Goal: Task Accomplishment & Management: Use online tool/utility

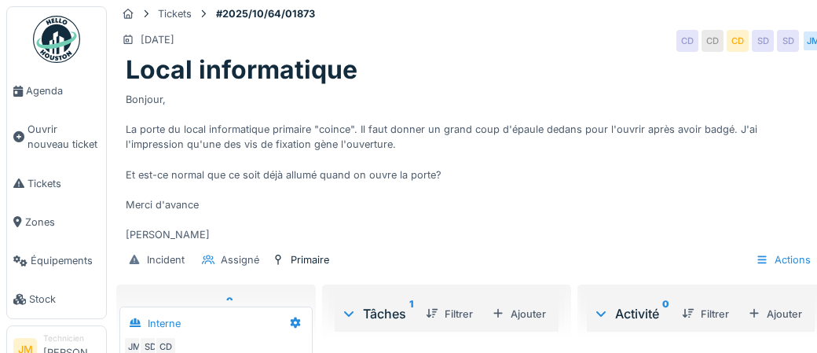
scroll to position [16, 0]
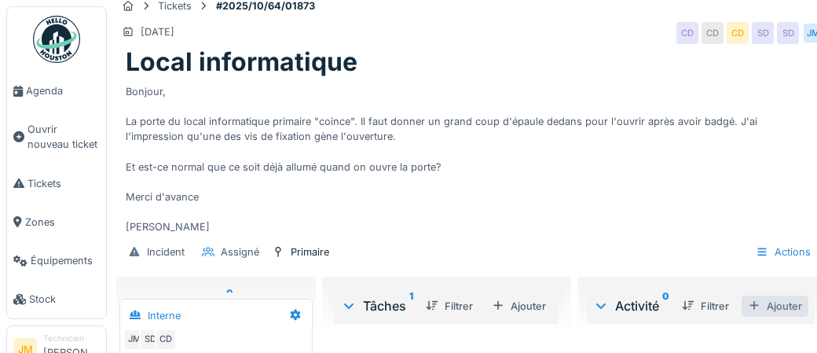
click at [786, 304] on div "Ajouter" at bounding box center [775, 305] width 67 height 21
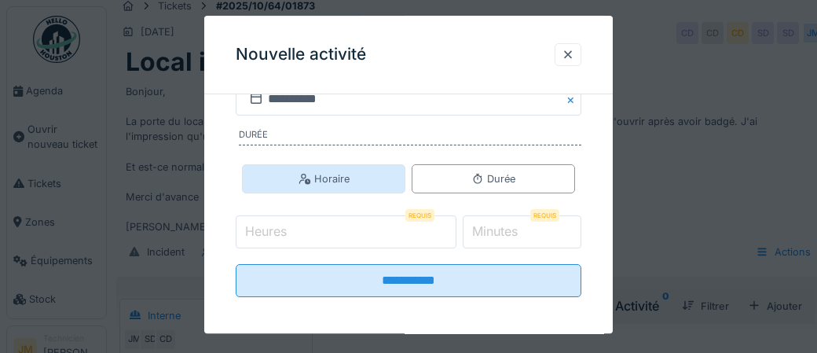
scroll to position [330, 0]
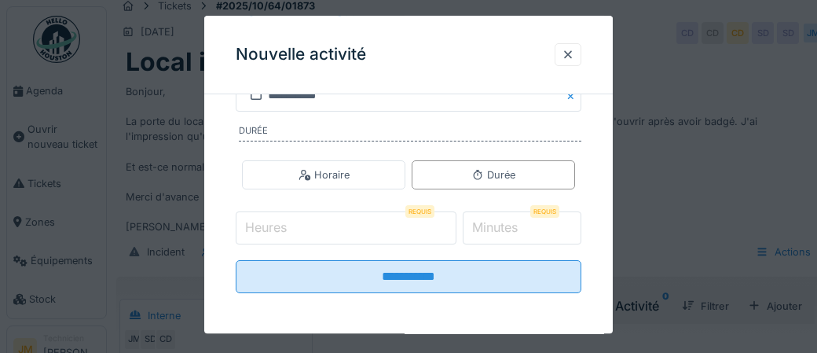
click at [342, 229] on input "Heures" at bounding box center [346, 227] width 221 height 33
click at [300, 229] on input "Heures" at bounding box center [346, 227] width 221 height 33
type input "*"
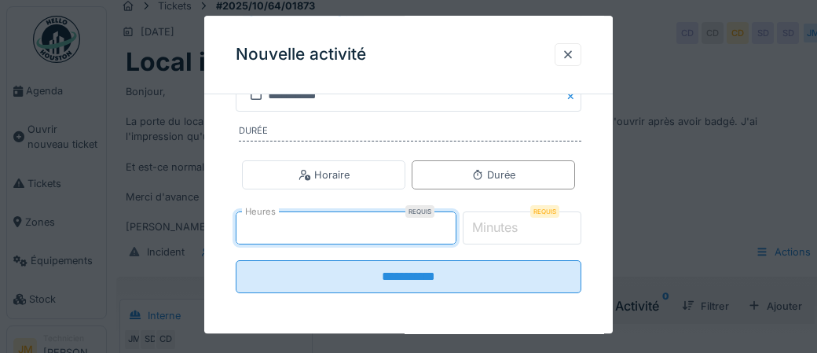
type input "*"
click at [521, 227] on label "Minutes" at bounding box center [495, 227] width 52 height 19
click at [532, 227] on input "*" at bounding box center [522, 227] width 119 height 33
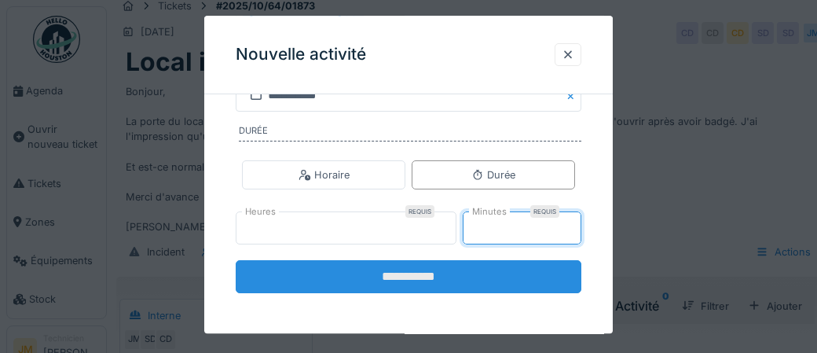
type input "**"
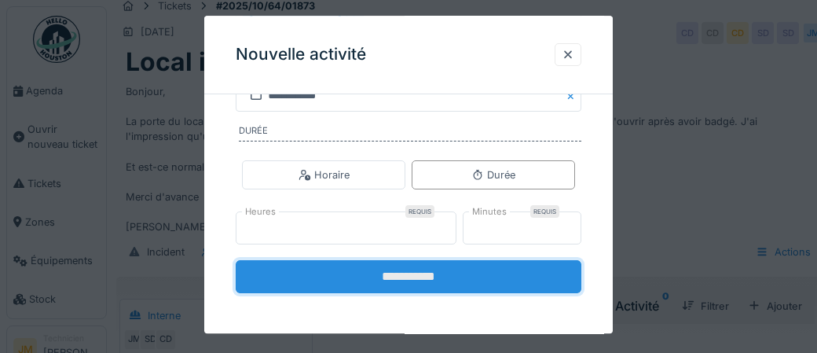
click at [443, 273] on input "**********" at bounding box center [409, 276] width 346 height 33
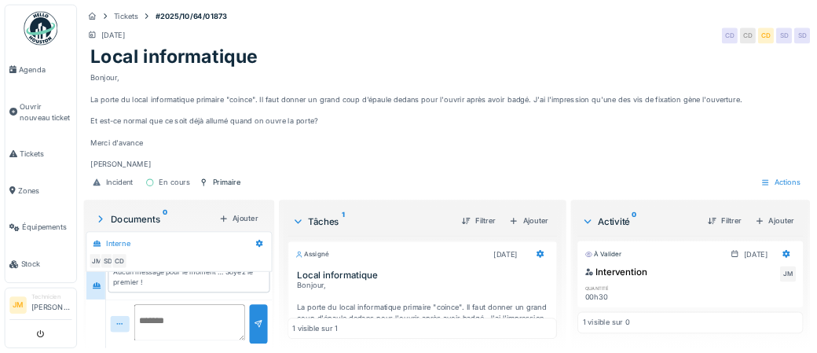
scroll to position [0, 0]
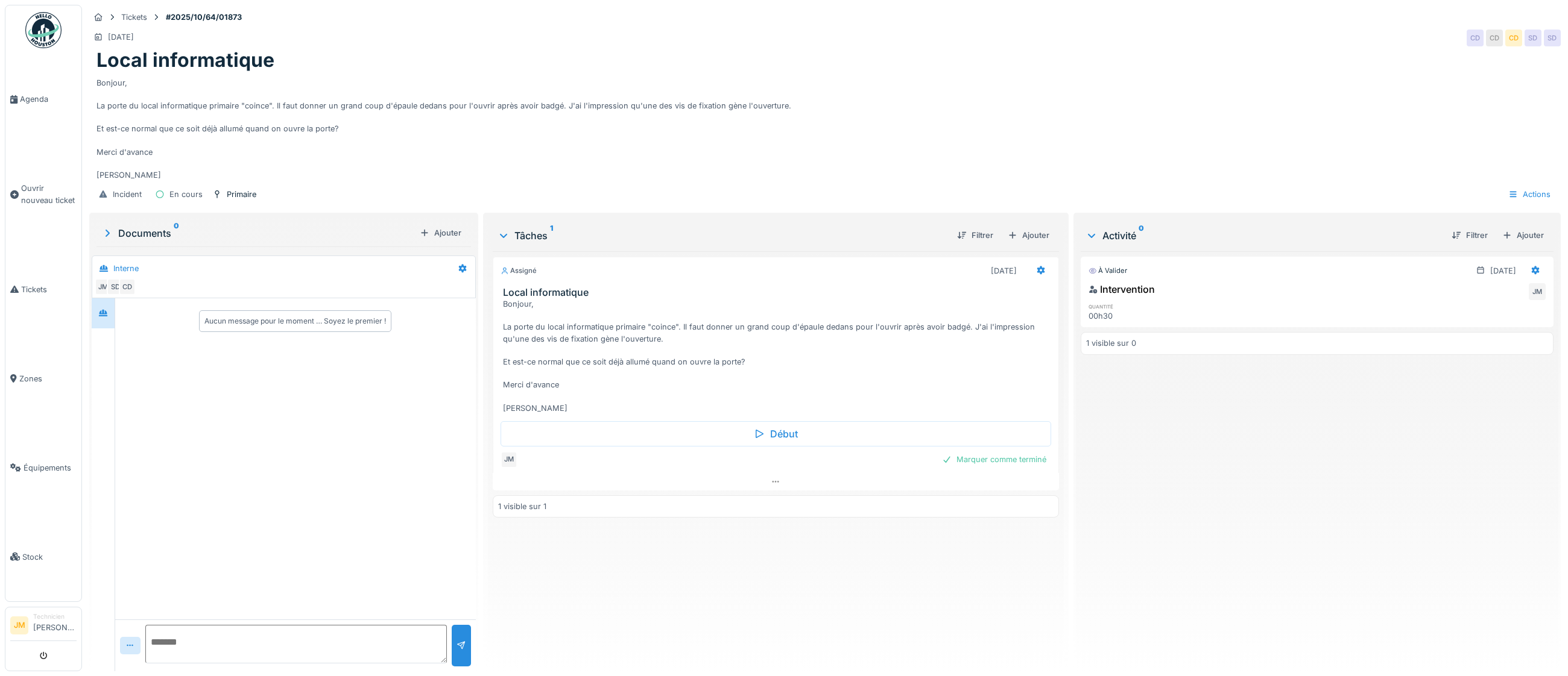
click at [627, 270] on div "Marquer comme terminé" at bounding box center [994, 459] width 114 height 16
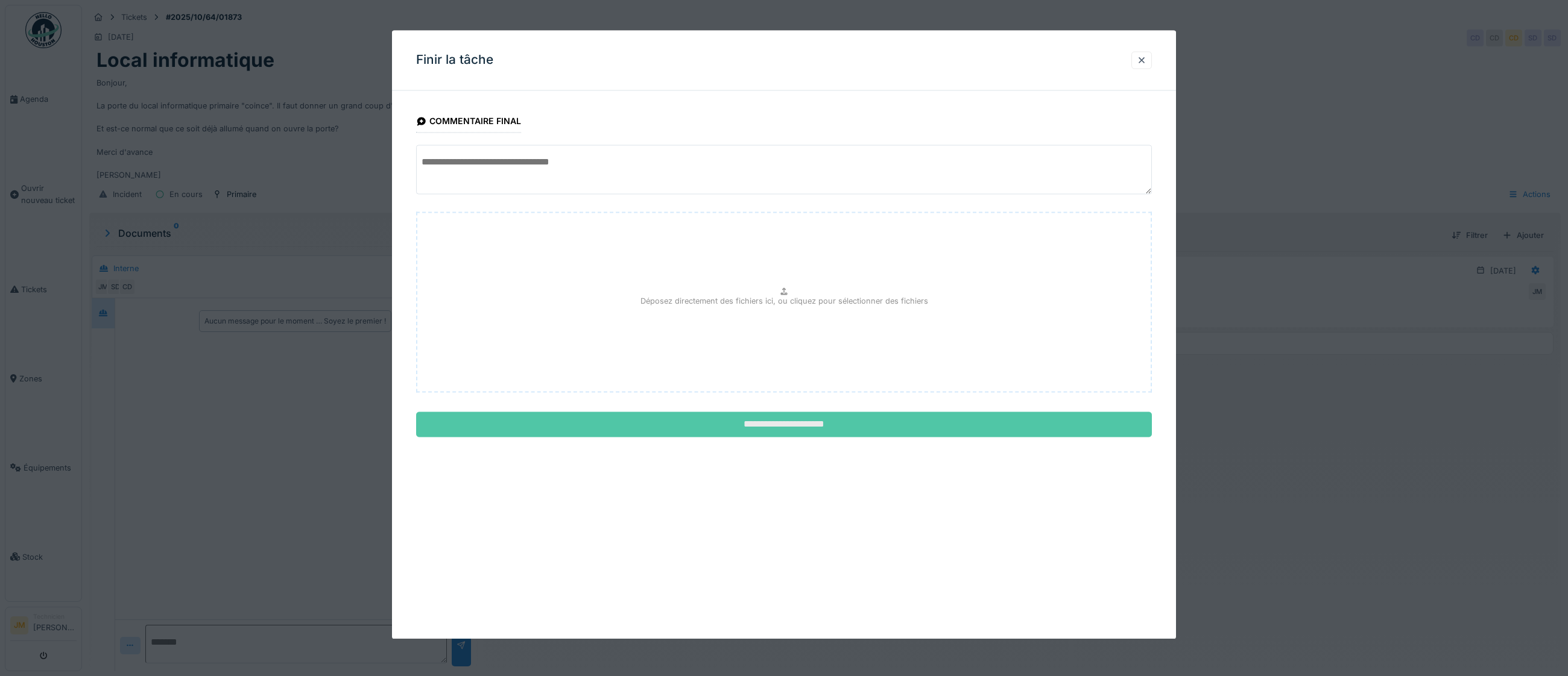
click at [627, 270] on input "**********" at bounding box center [784, 424] width 736 height 25
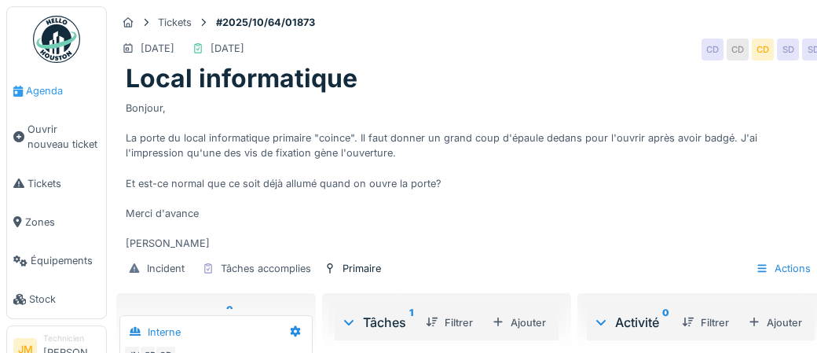
click at [45, 94] on span "Agenda" at bounding box center [63, 90] width 74 height 15
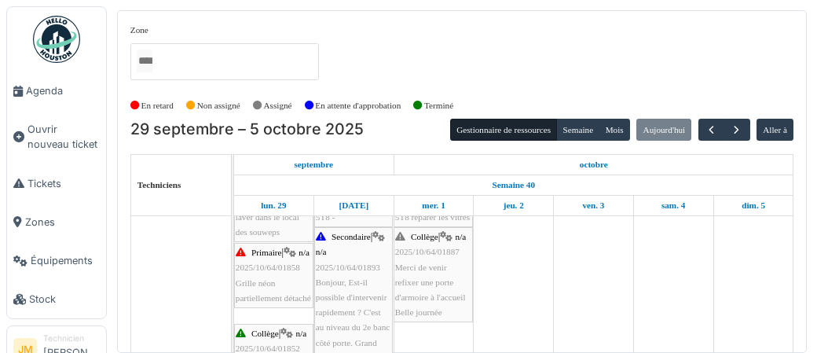
scroll to position [551, 0]
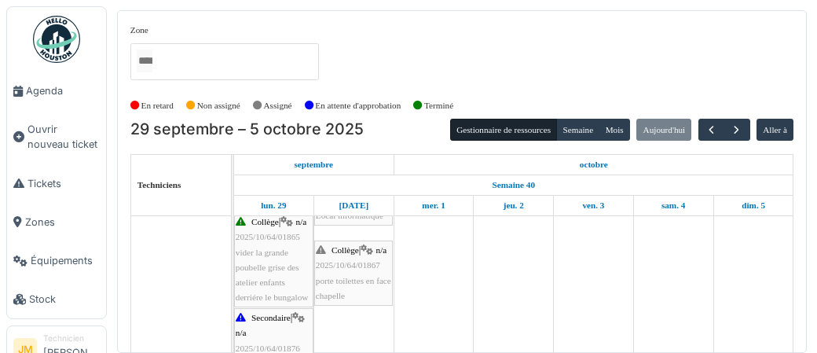
click at [346, 276] on span "porte toilettes en face chapelle" at bounding box center [353, 288] width 75 height 24
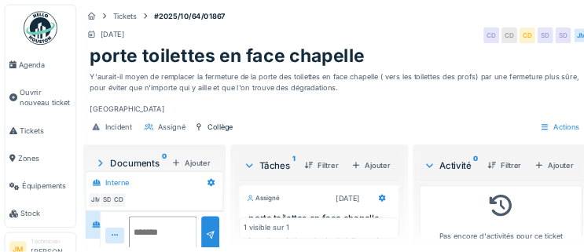
scroll to position [60, 0]
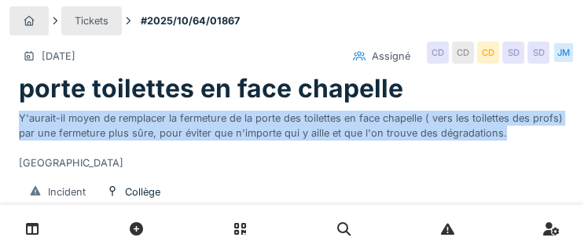
drag, startPoint x: 19, startPoint y: 117, endPoint x: 498, endPoint y: 137, distance: 479.6
click at [498, 137] on div "Y'aurait-il moyen de remplacer la fermeture de la porte des toilettes en face c…" at bounding box center [292, 137] width 546 height 67
copy div "Y'aurait-il moyen de remplacer la fermeture de la porte des toilettes en face c…"
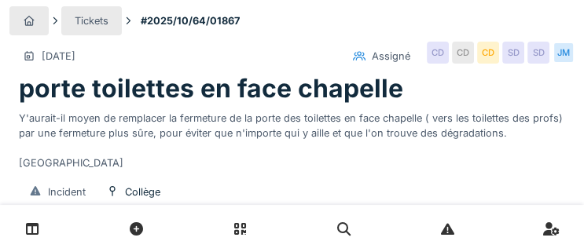
click at [255, 166] on div "Y'aurait-il moyen de remplacer la fermeture de la porte des toilettes en face c…" at bounding box center [292, 137] width 546 height 67
